Goal: Register for event/course

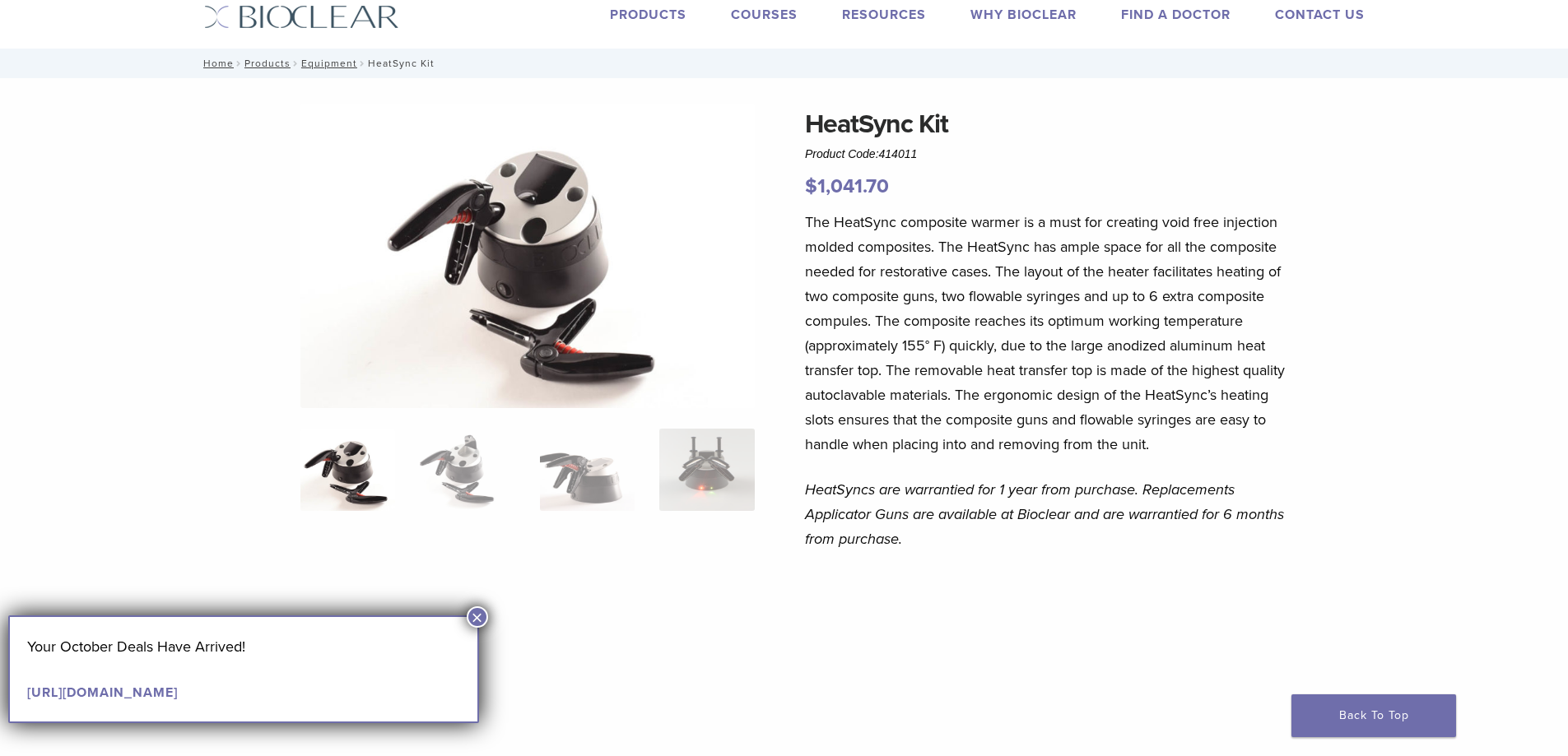
scroll to position [82, 0]
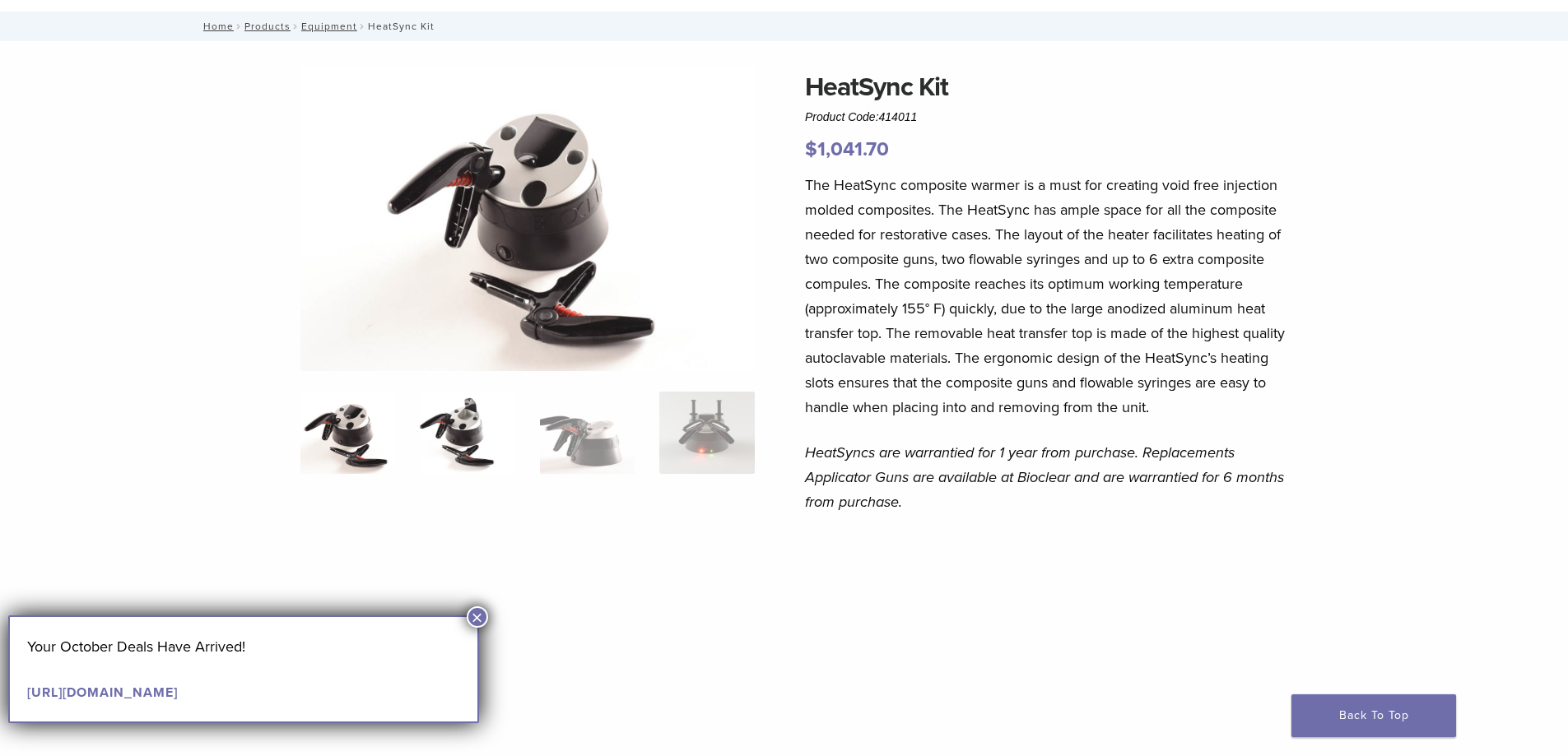
click at [486, 418] on img at bounding box center [467, 432] width 95 height 82
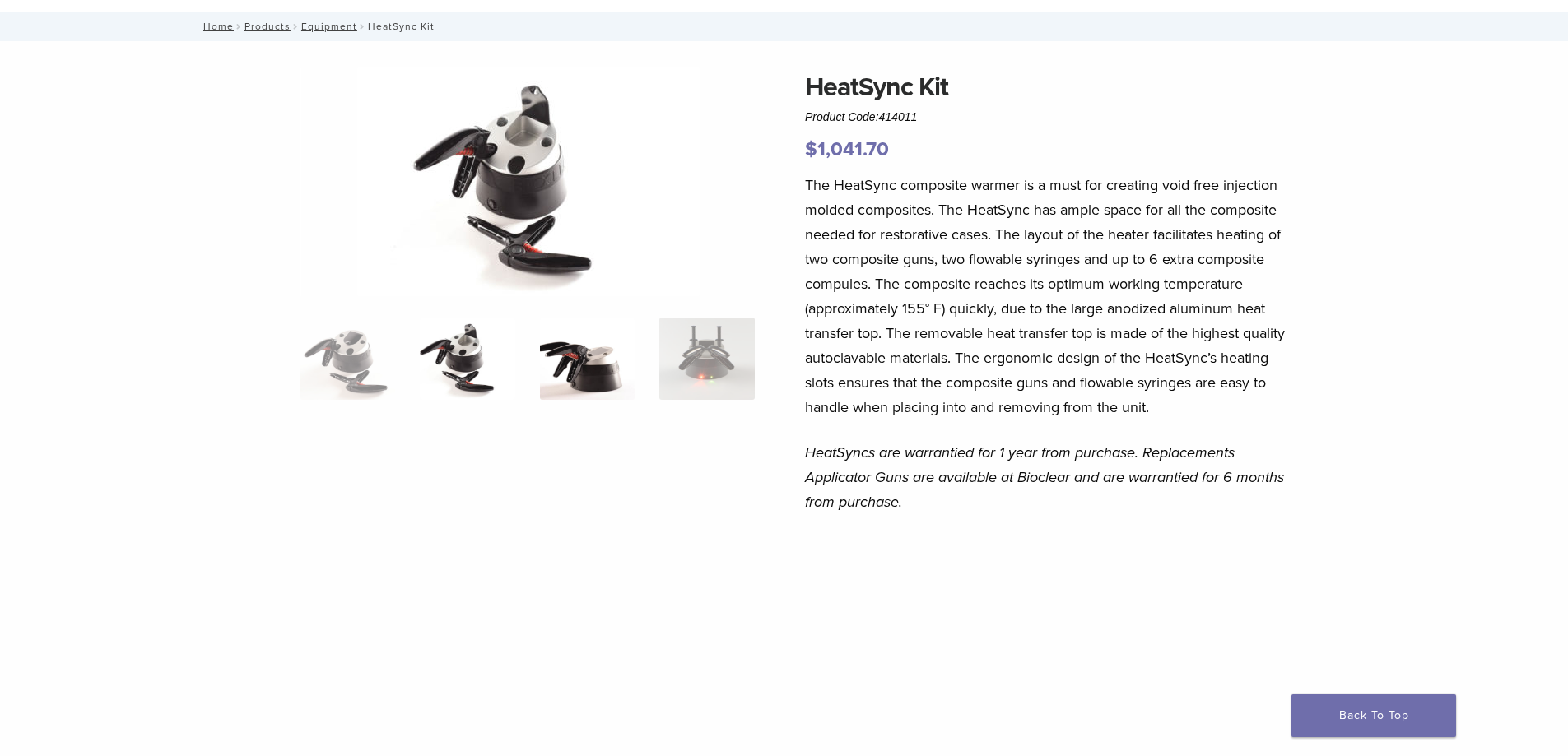
click at [570, 370] on img at bounding box center [587, 358] width 95 height 82
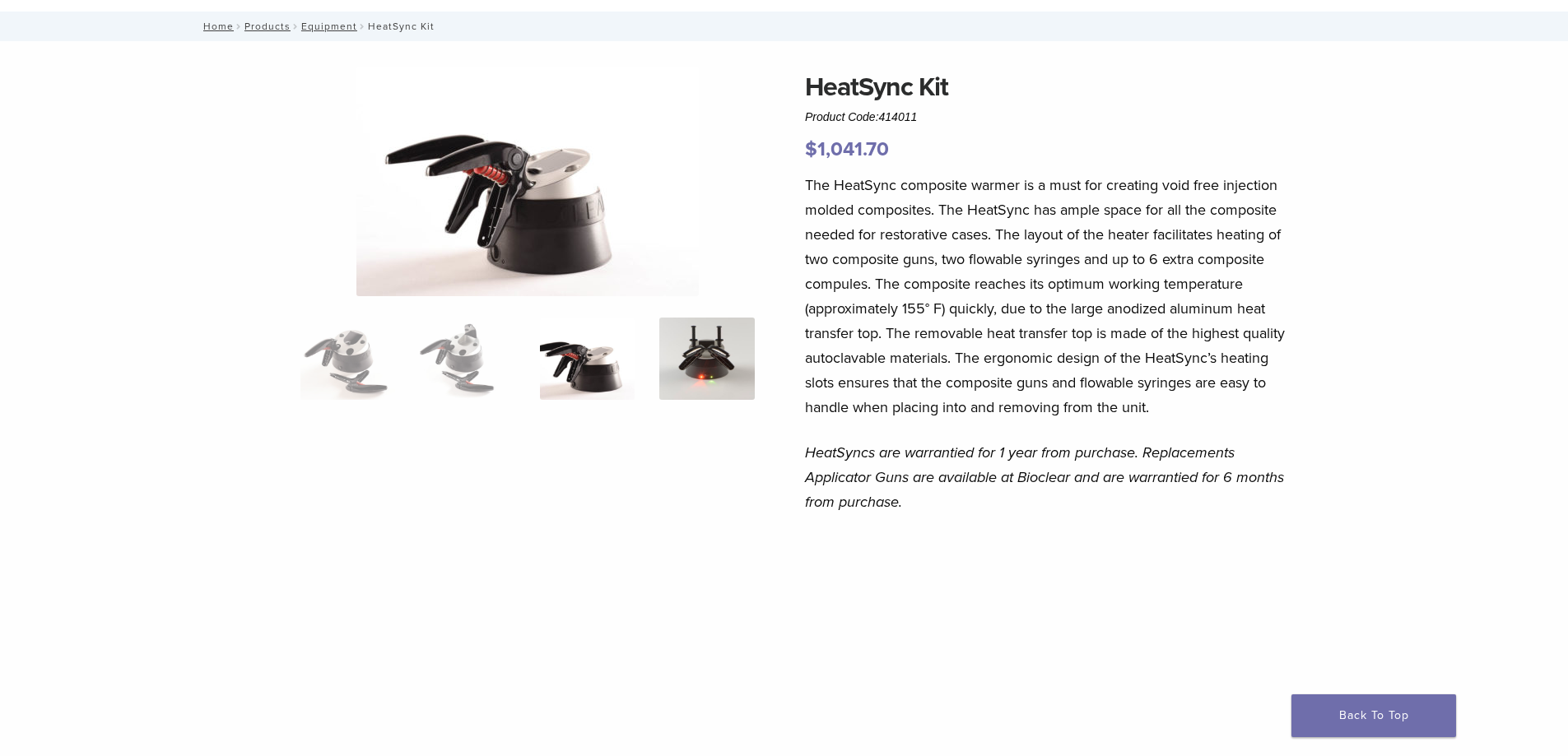
click at [698, 367] on img at bounding box center [707, 358] width 95 height 82
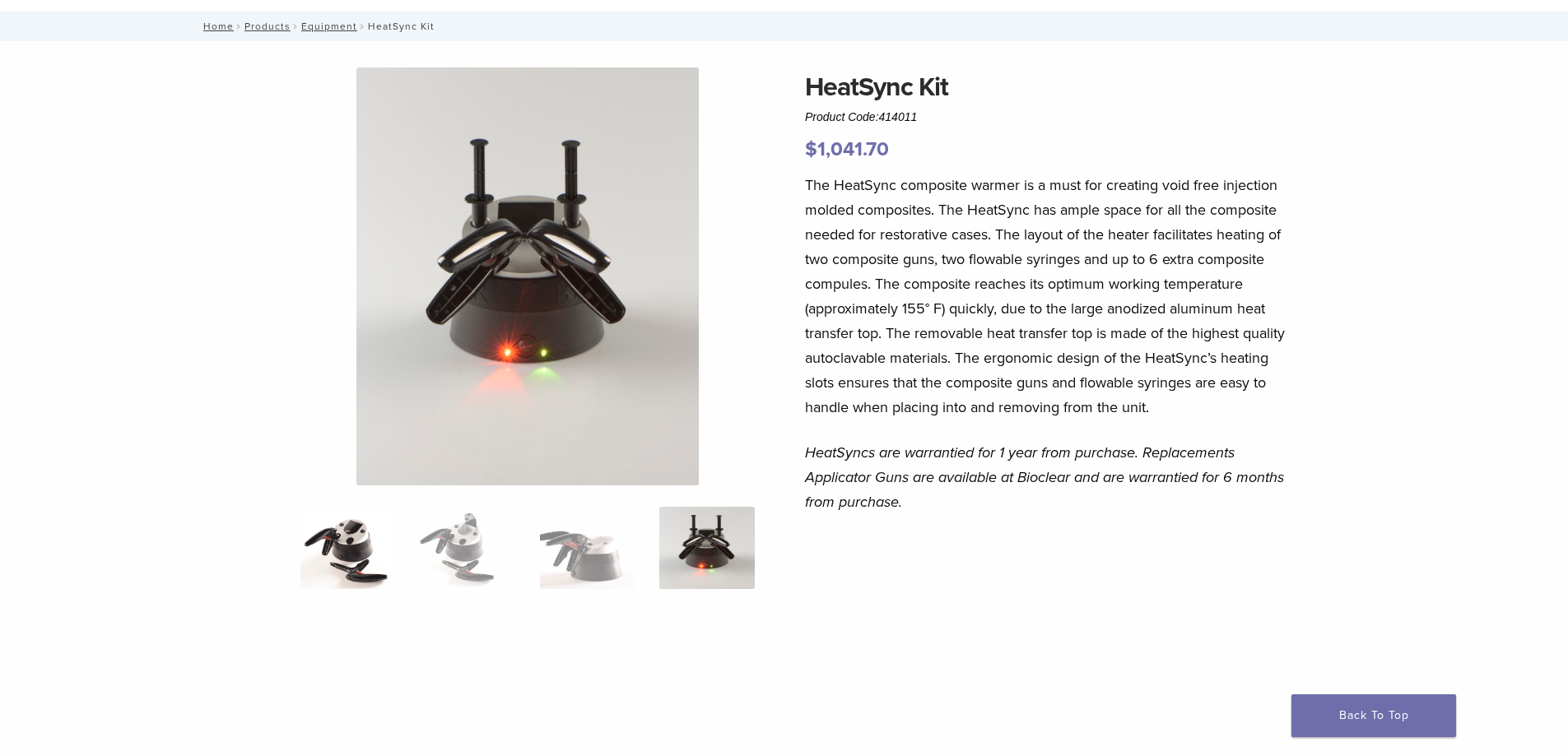
click at [340, 541] on img at bounding box center [348, 547] width 95 height 82
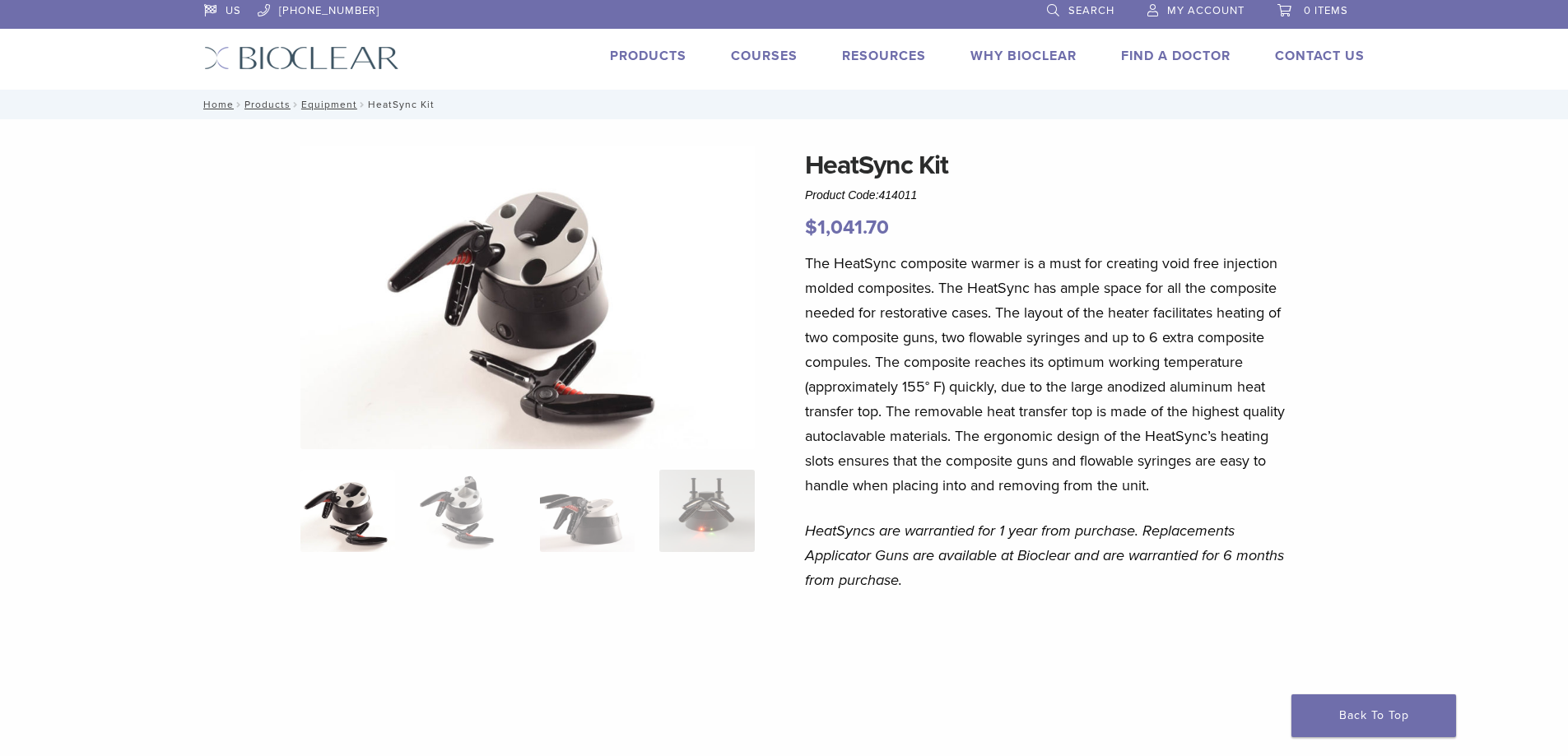
scroll to position [0, 0]
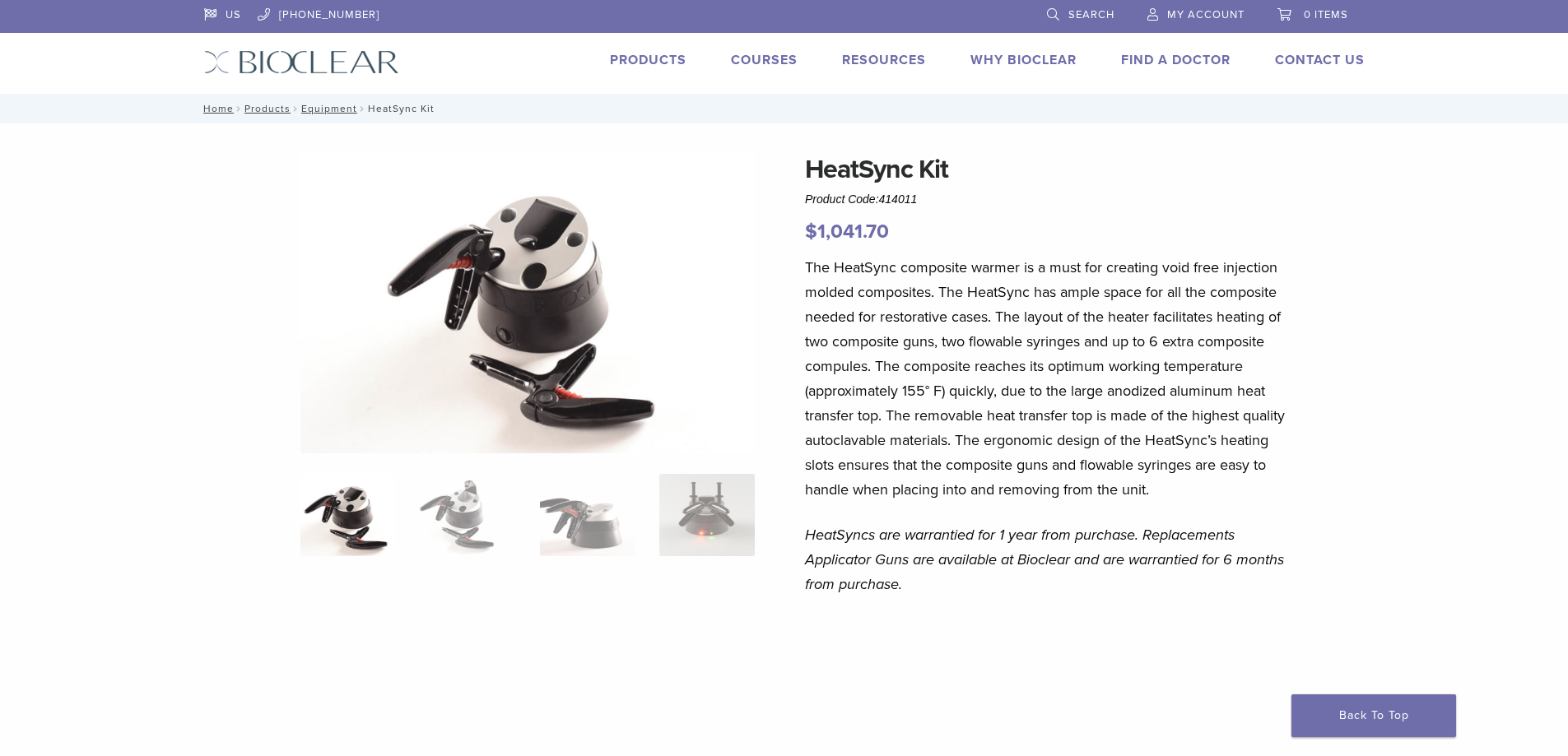
click at [758, 65] on link "Courses" at bounding box center [765, 60] width 66 height 17
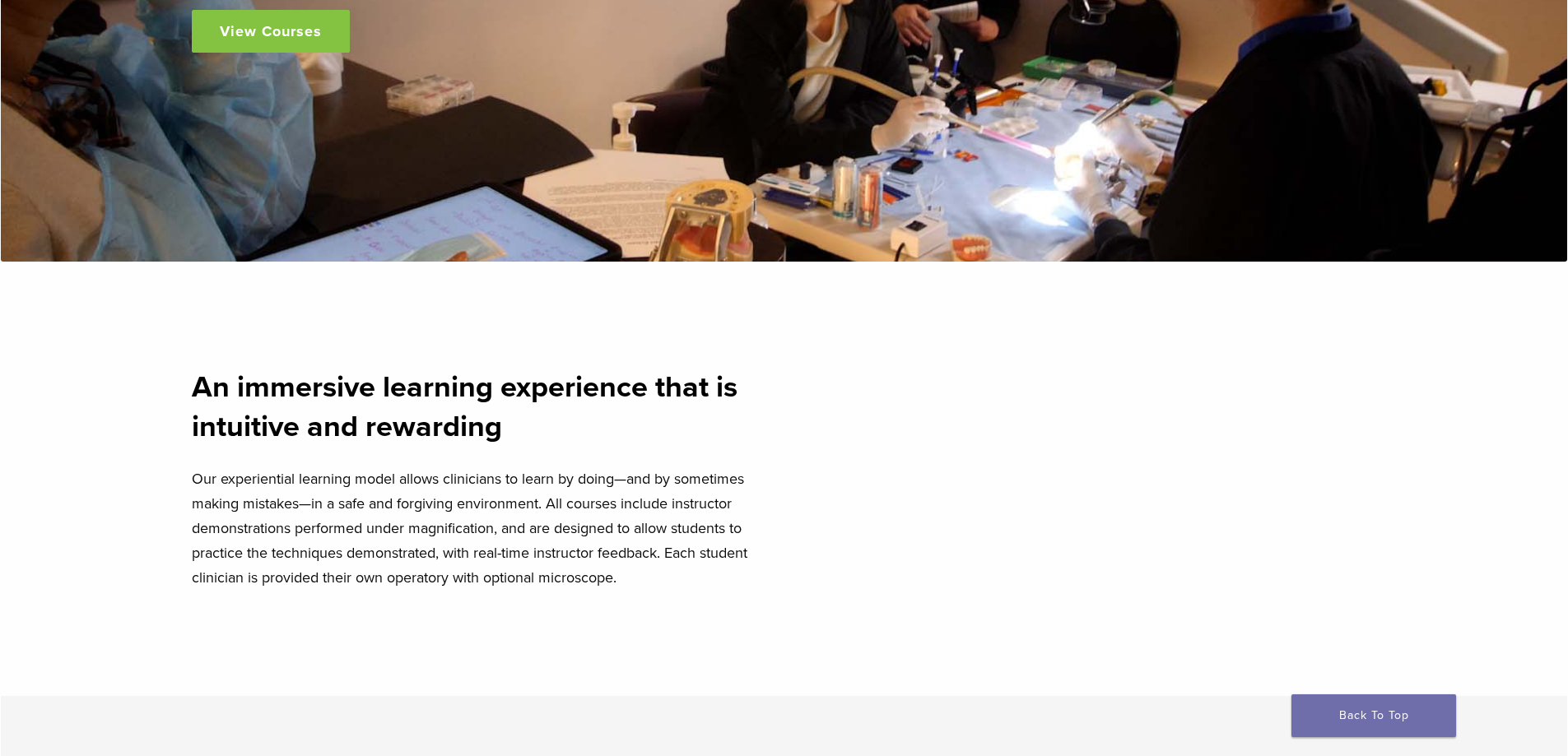
scroll to position [329, 0]
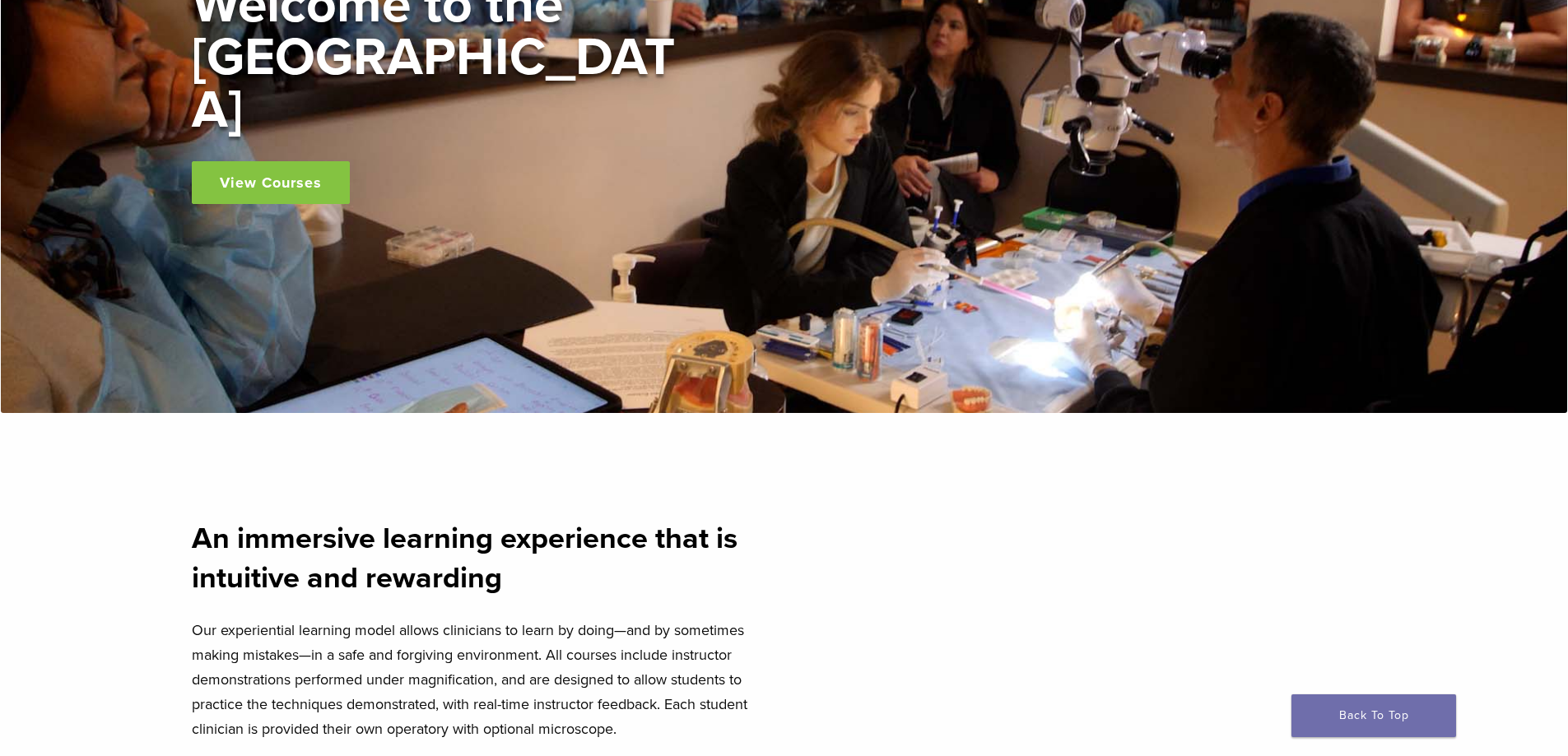
click at [294, 161] on link "View Courses" at bounding box center [271, 182] width 158 height 43
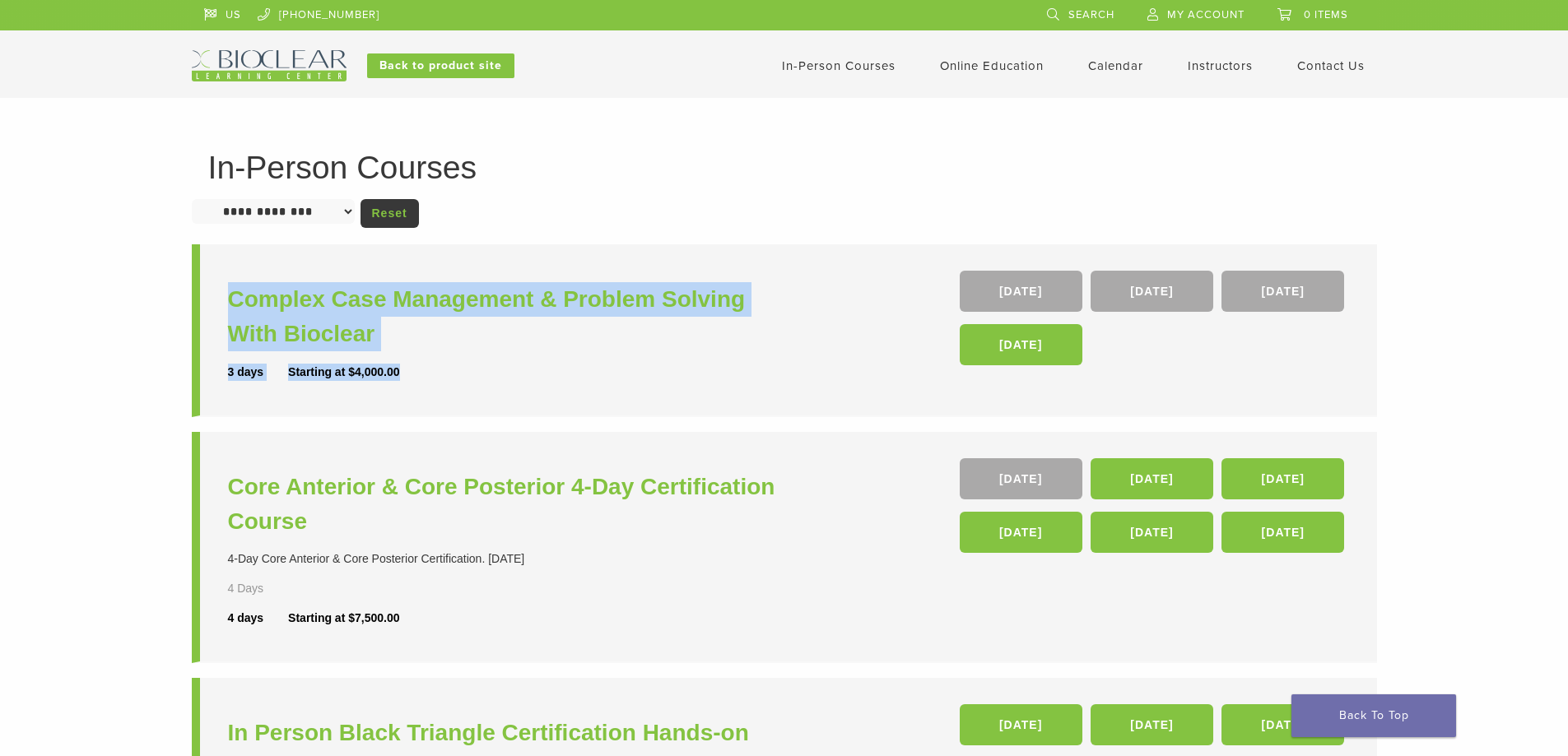
drag, startPoint x: 451, startPoint y: 379, endPoint x: 221, endPoint y: 371, distance: 230.1
click at [221, 371] on li "Complex Case Management & Problem Solving With Bioclear 3 days Starting at $4,0…" at bounding box center [784, 331] width 1185 height 173
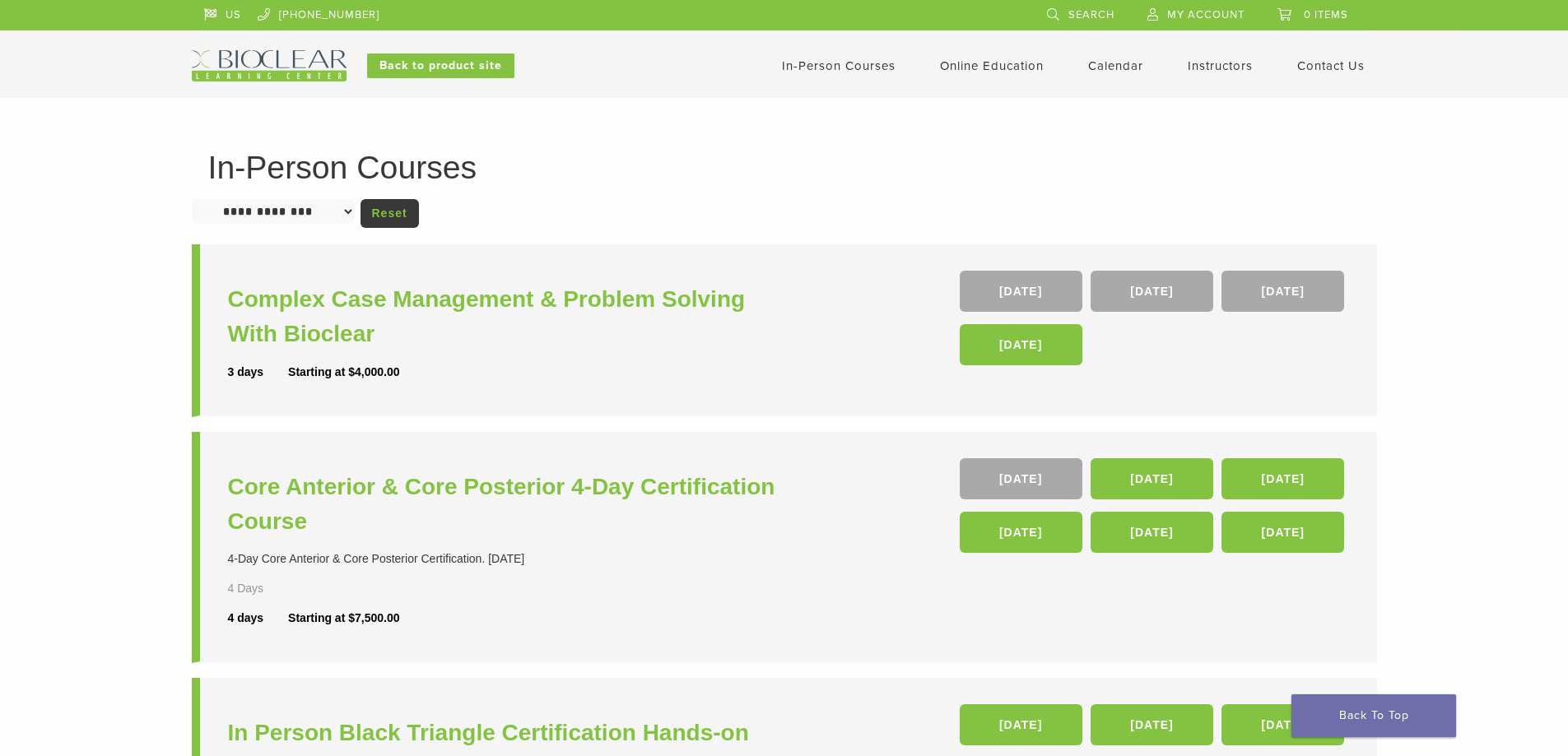
click at [219, 384] on li "Complex Case Management & Problem Solving With Bioclear 3 days Starting at $4,0…" at bounding box center [784, 331] width 1185 height 173
drag, startPoint x: 274, startPoint y: 372, endPoint x: 434, endPoint y: 373, distance: 160.0
click at [434, 373] on div "3 days Starting at $4,000.00" at bounding box center [508, 372] width 560 height 17
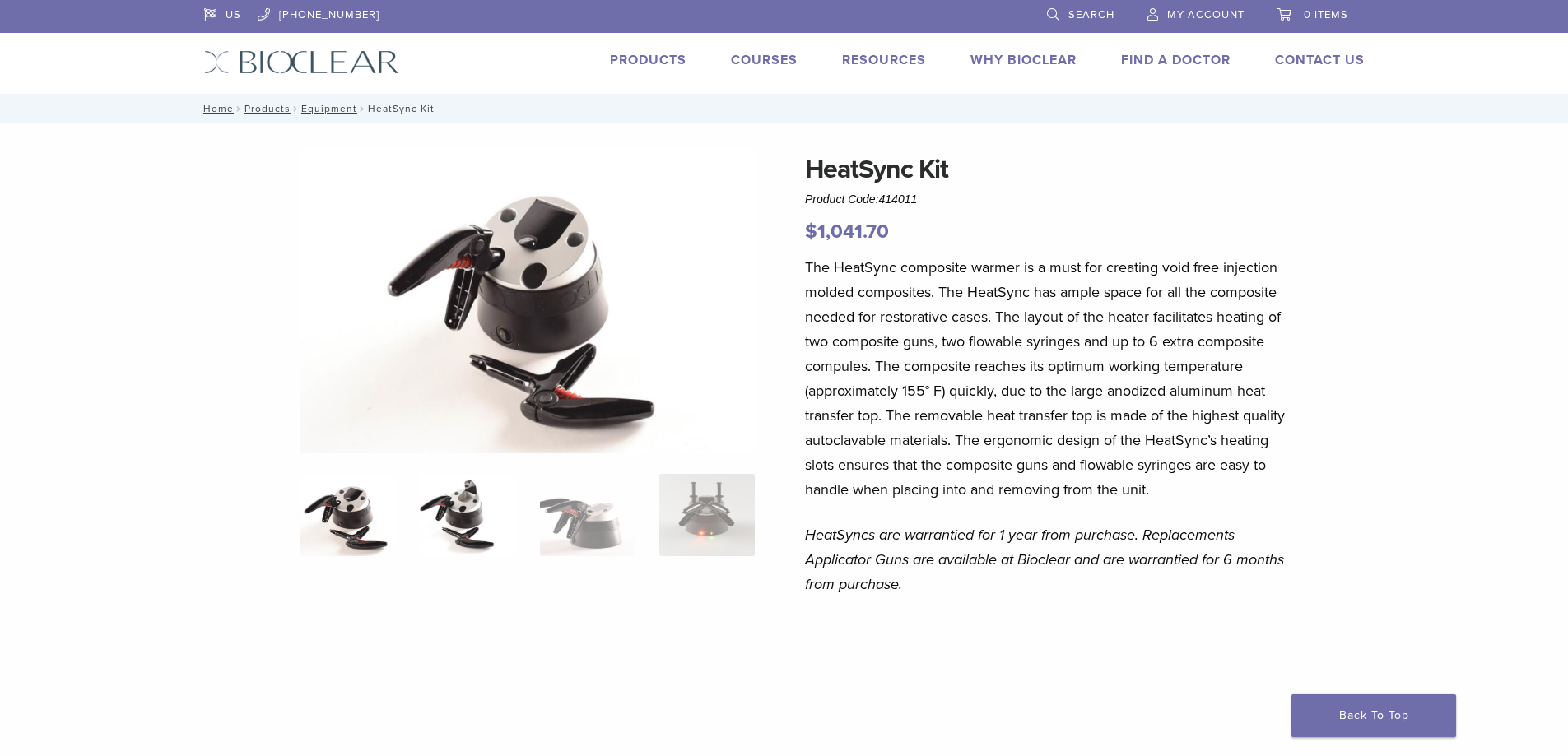
click at [445, 507] on img at bounding box center [467, 514] width 95 height 82
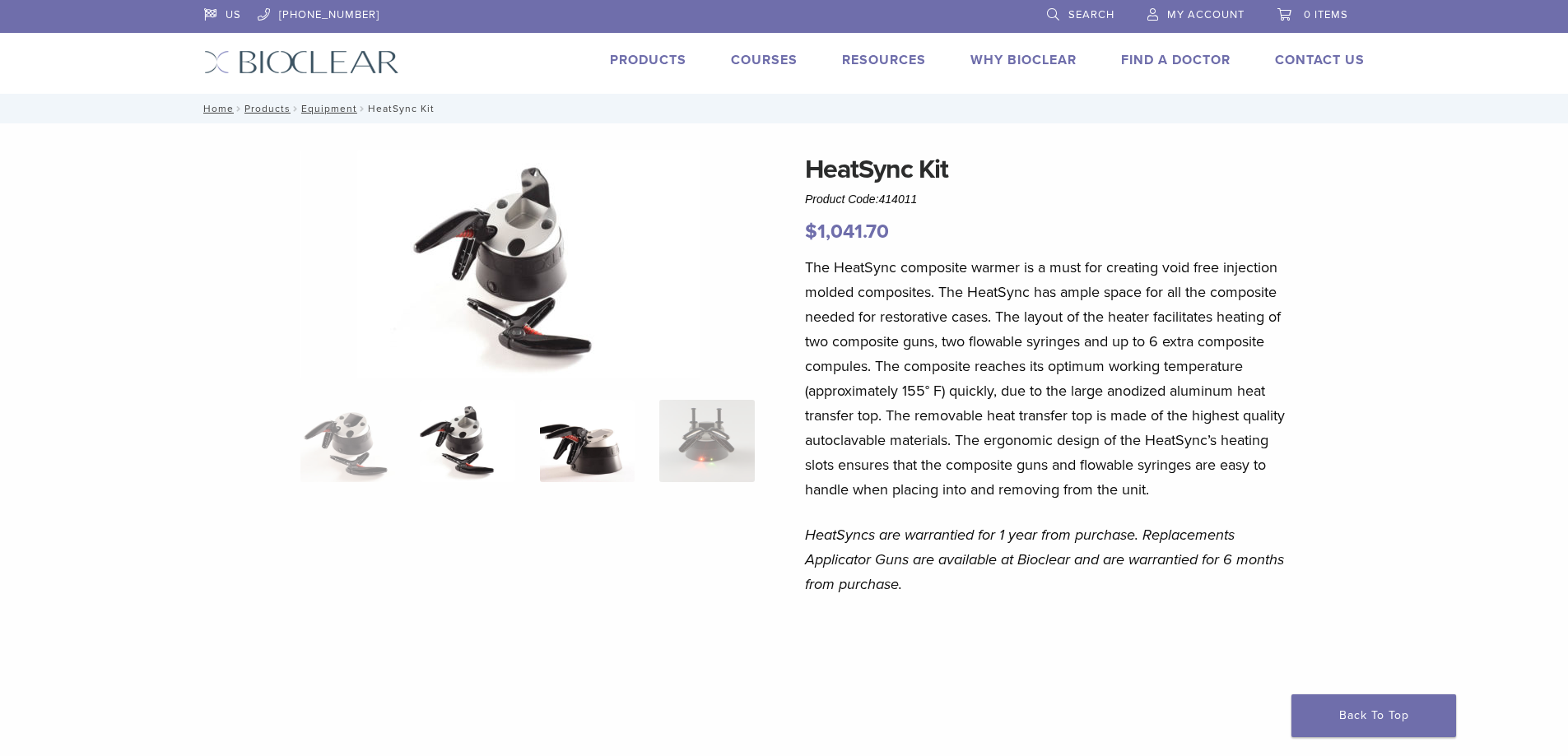
click at [568, 472] on img at bounding box center [587, 441] width 95 height 82
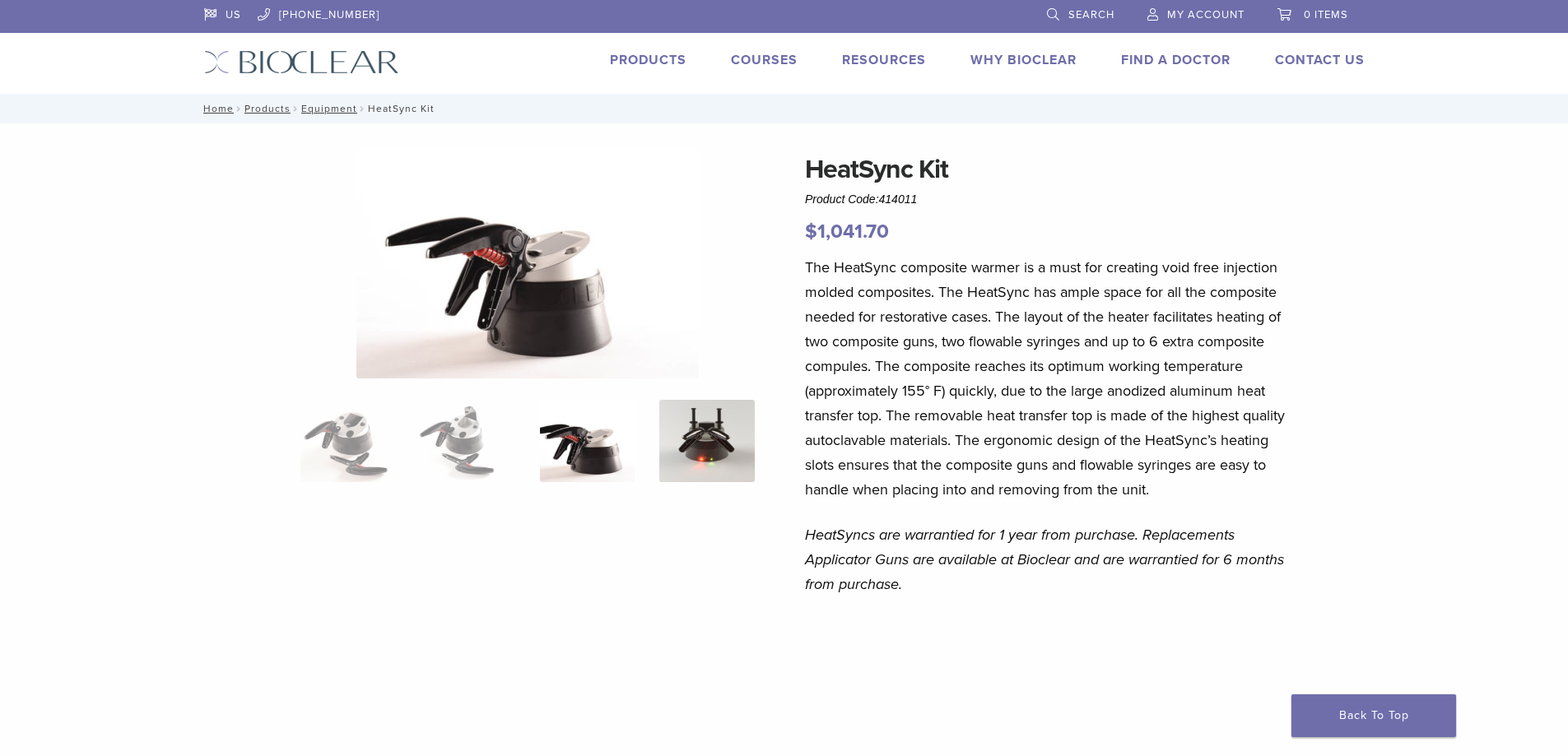
click at [716, 434] on img at bounding box center [707, 441] width 95 height 82
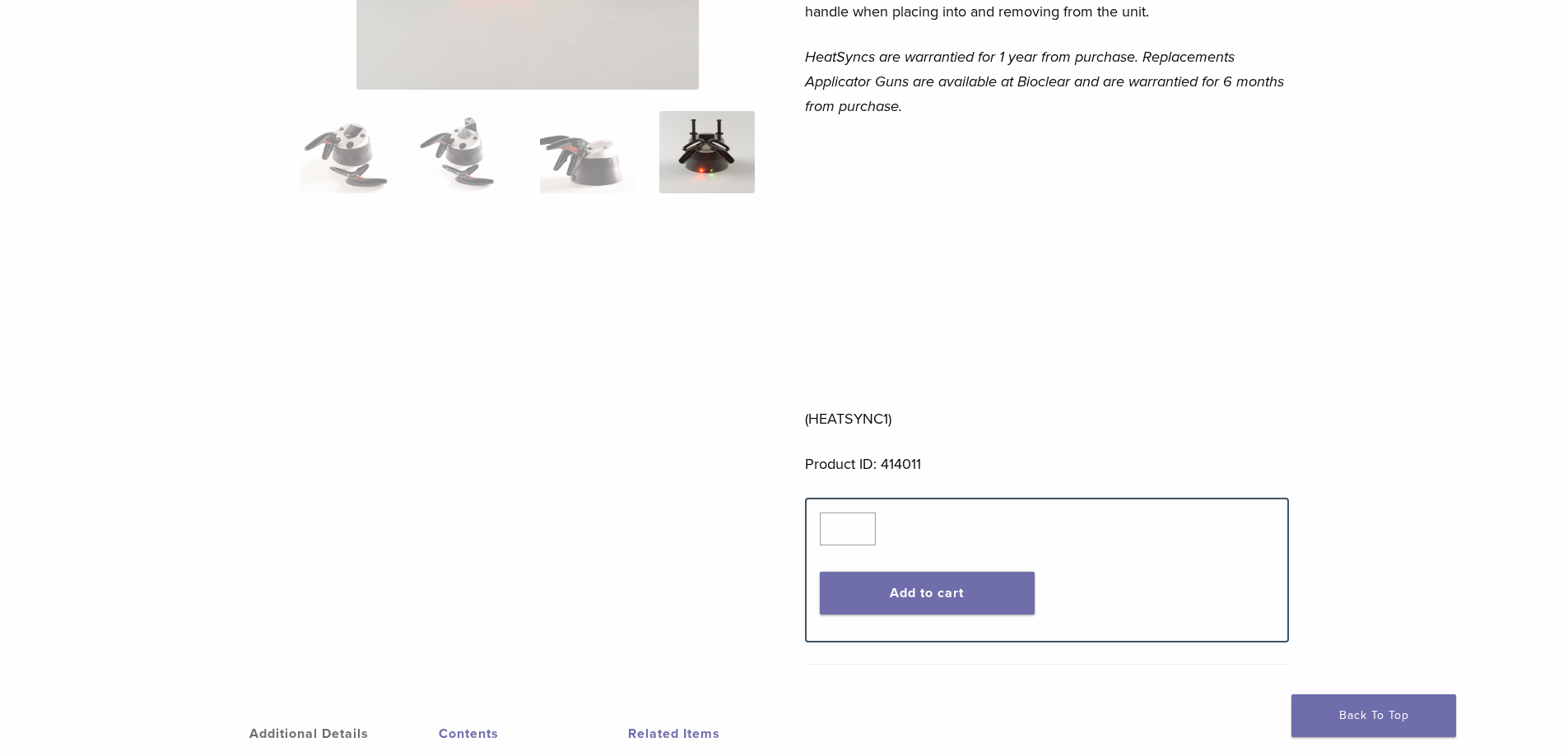
scroll to position [494, 0]
